Goal: Information Seeking & Learning: Learn about a topic

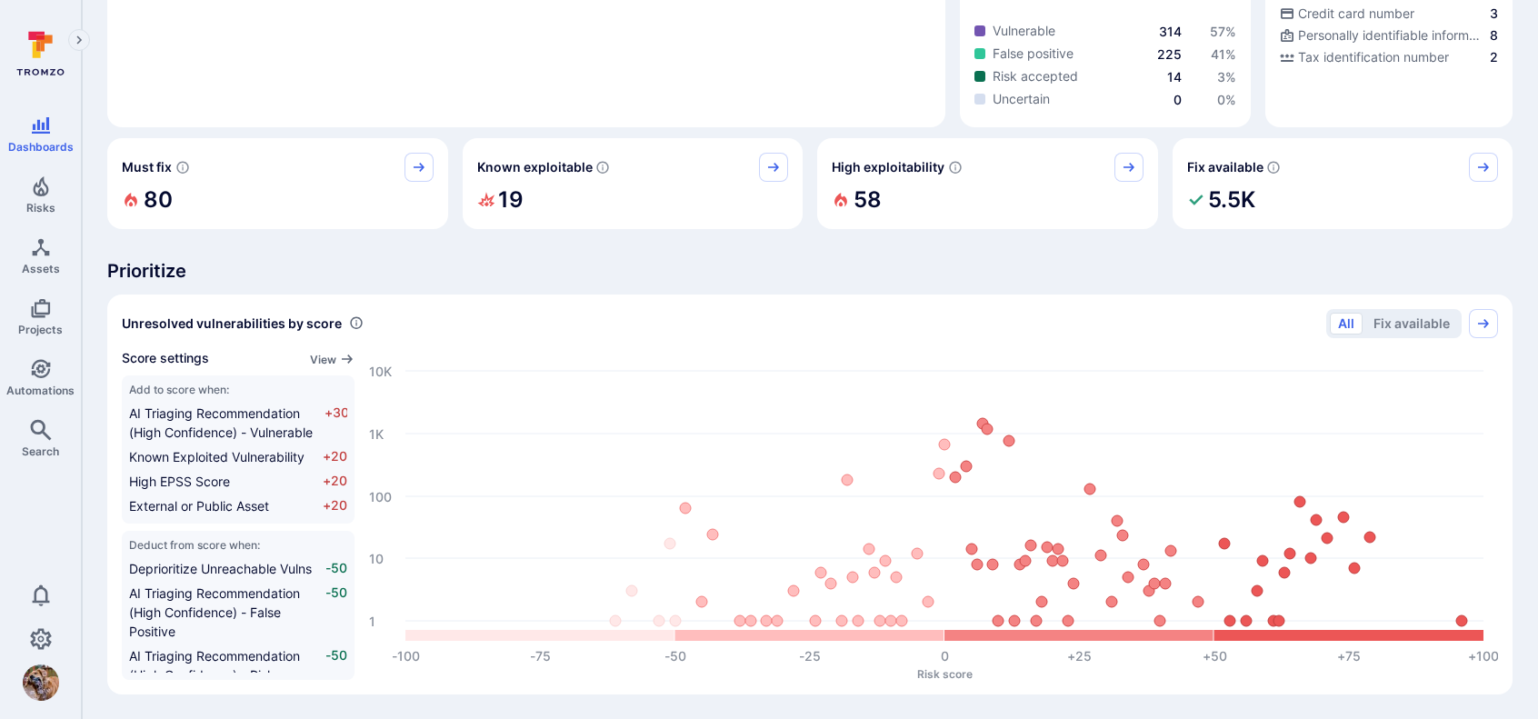
scroll to position [182, 0]
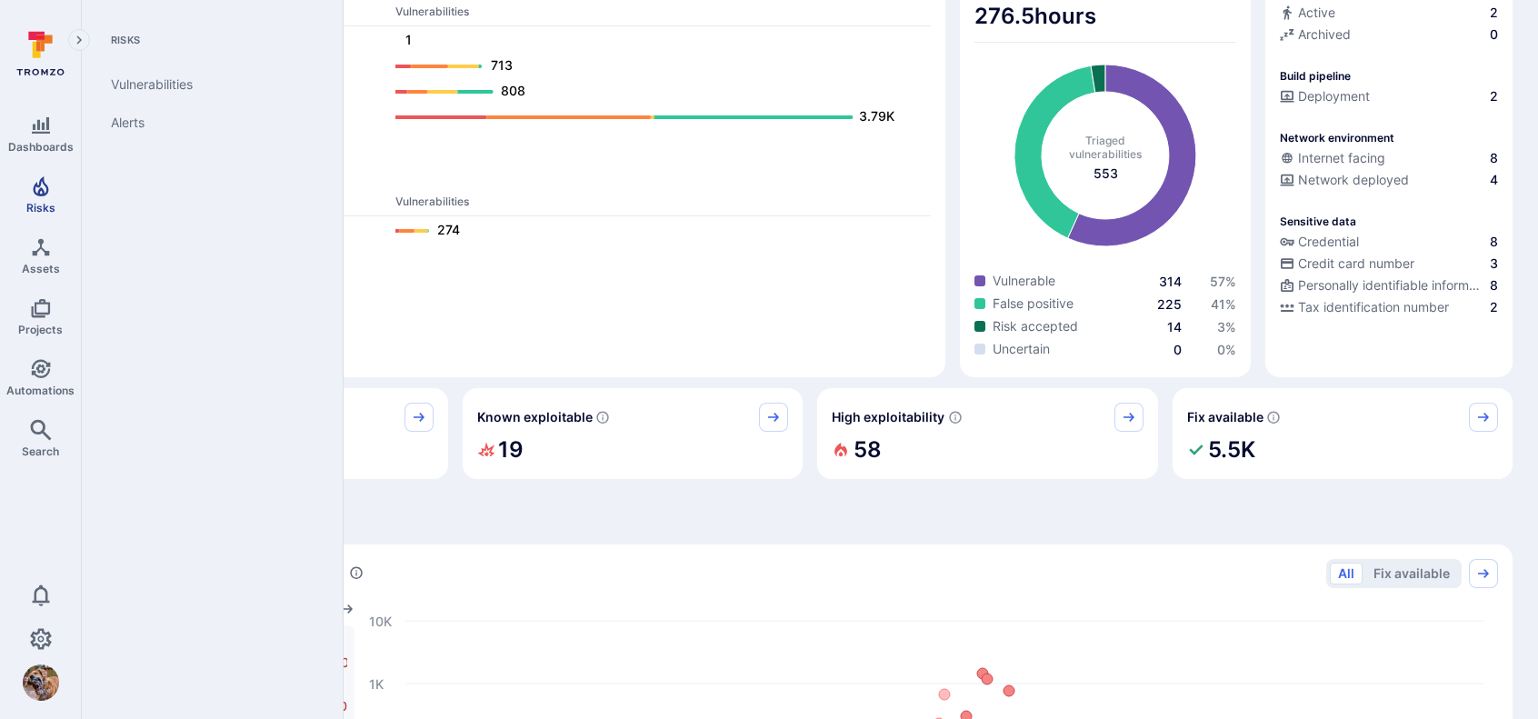
click at [35, 191] on icon "Risks" at bounding box center [40, 186] width 15 height 20
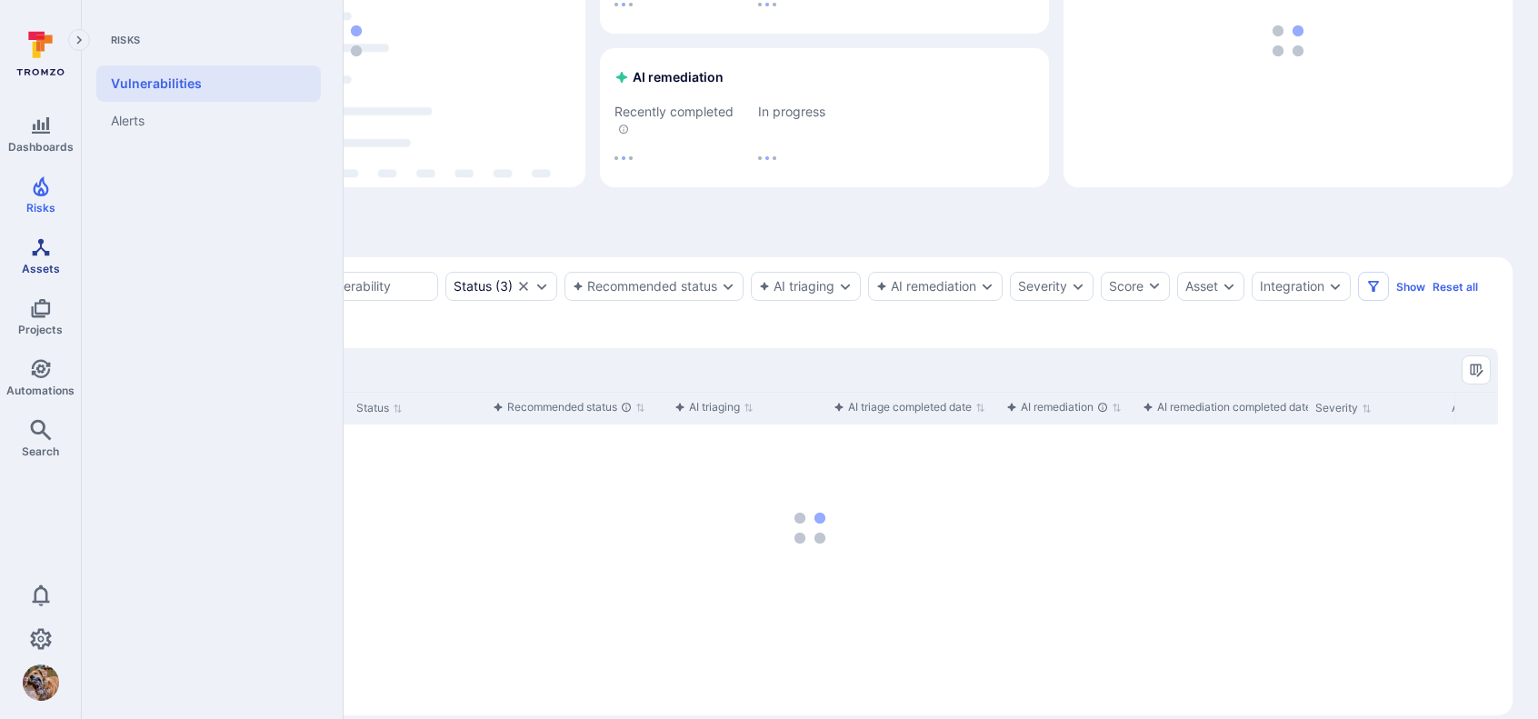
click at [46, 262] on span "Assets" at bounding box center [41, 269] width 38 height 14
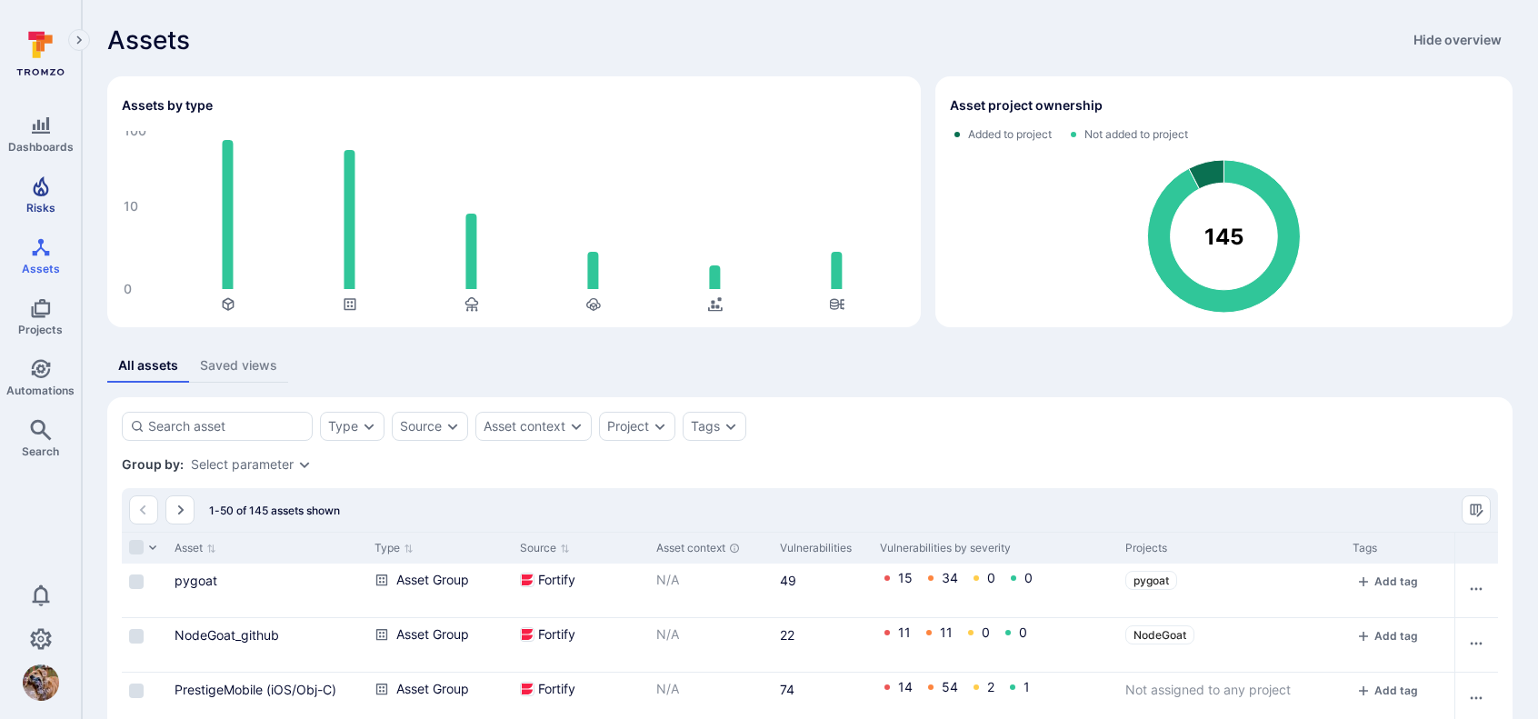
click at [30, 175] on icon "Risks" at bounding box center [41, 186] width 22 height 22
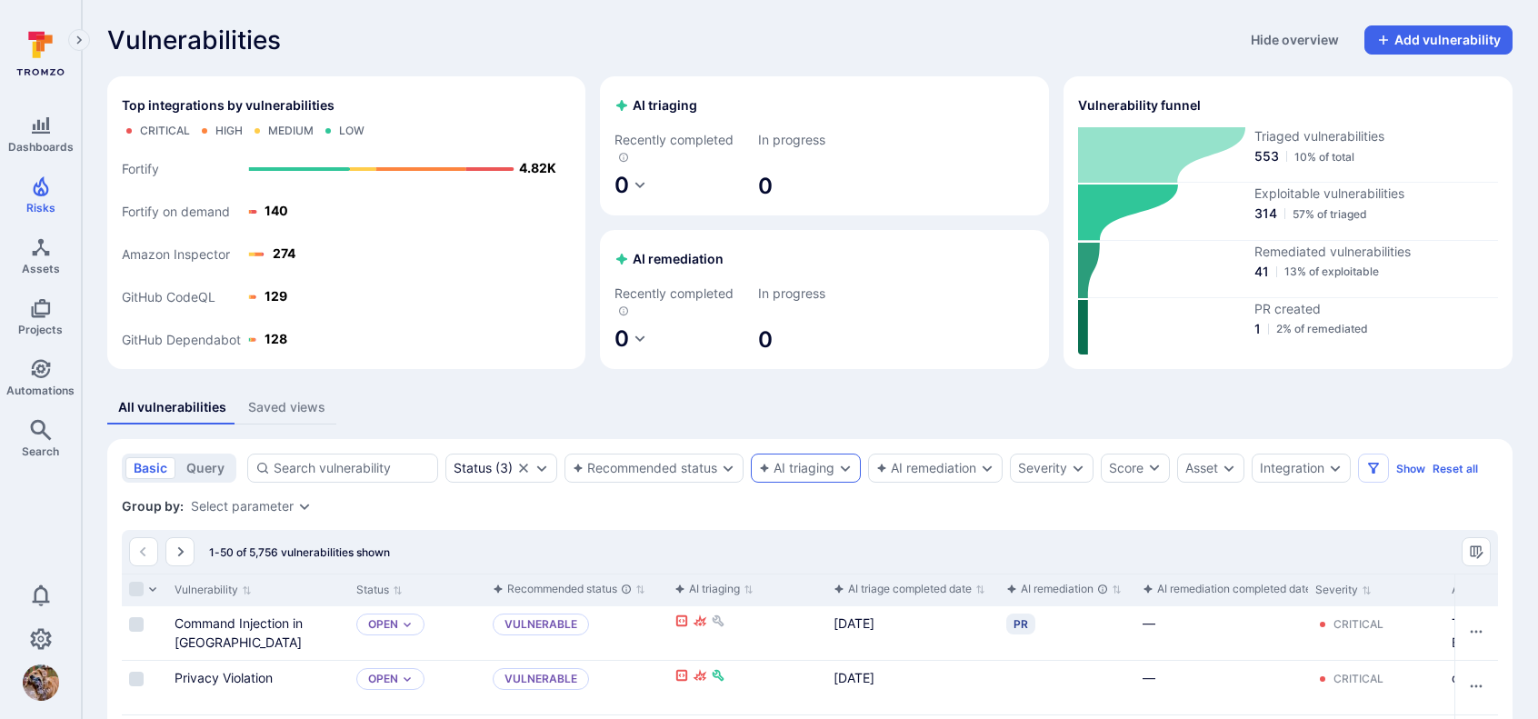
click at [855, 470] on div "AI triaging" at bounding box center [806, 467] width 110 height 29
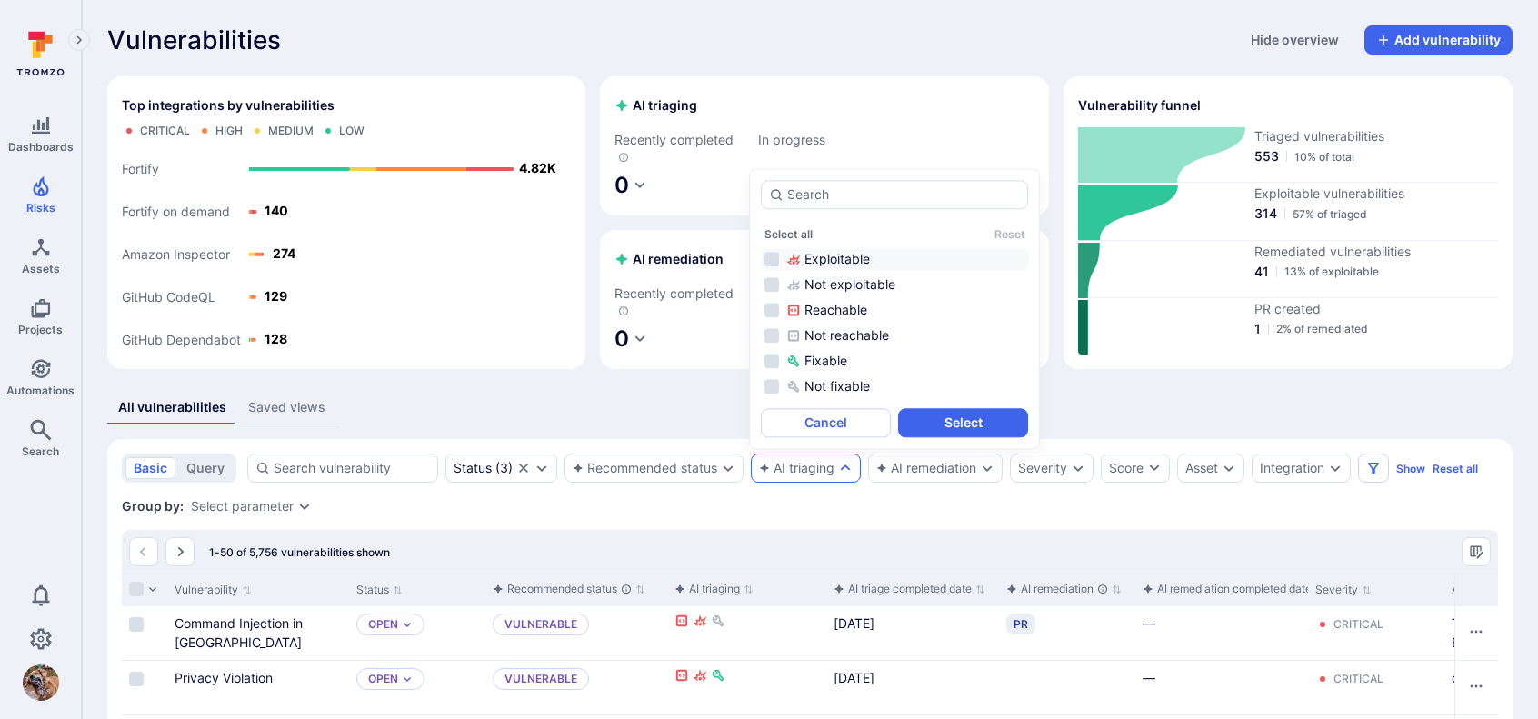
click at [778, 255] on li "Exploitable" at bounding box center [895, 259] width 268 height 22
click at [774, 306] on li "Reachable" at bounding box center [895, 310] width 268 height 22
click at [974, 413] on button "Select" at bounding box center [963, 422] width 130 height 29
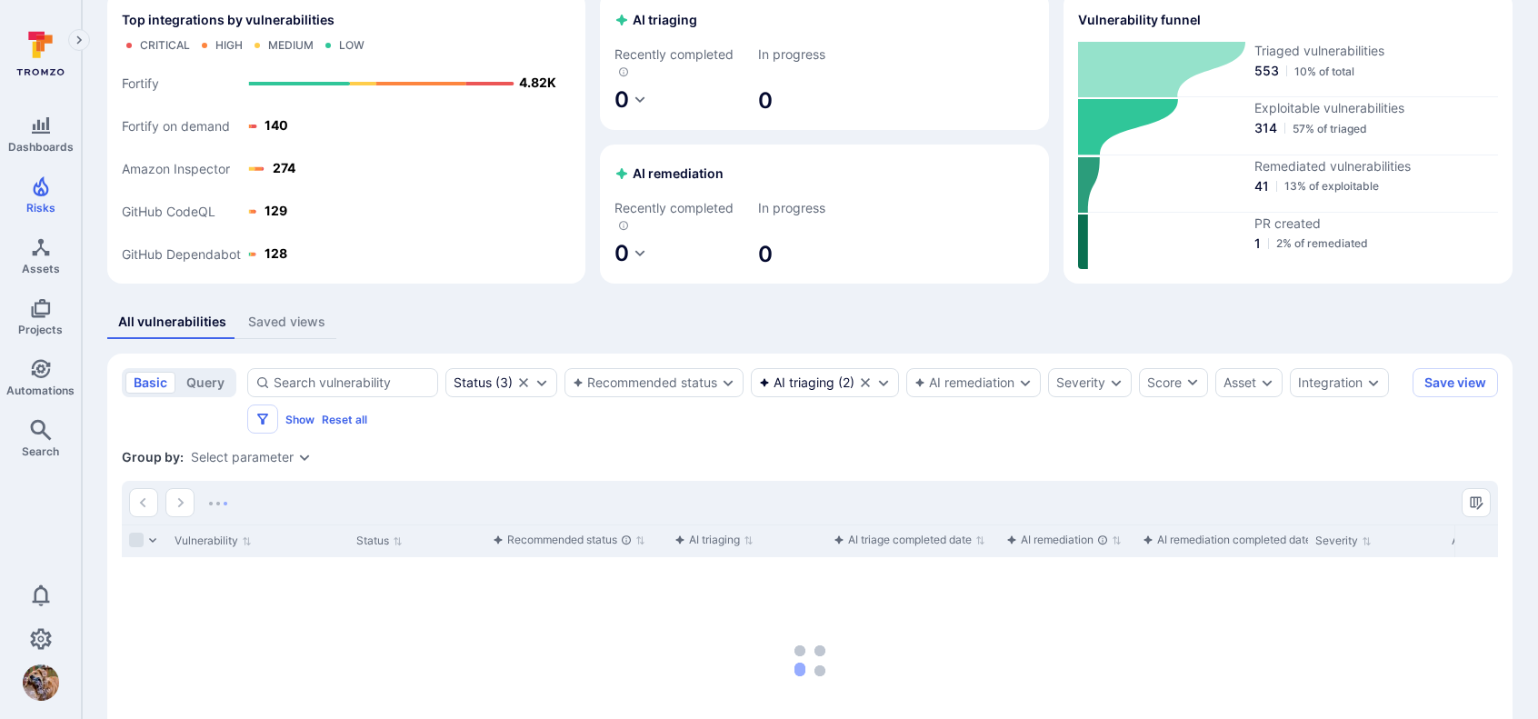
scroll to position [182, 0]
